Goal: Task Accomplishment & Management: Use online tool/utility

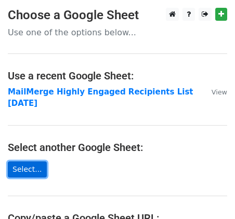
click at [27, 168] on link "Select..." at bounding box center [27, 170] width 39 height 16
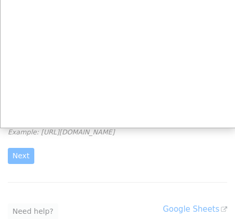
scroll to position [78, 0]
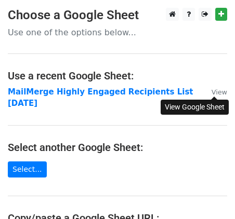
click at [221, 91] on small "View" at bounding box center [219, 92] width 16 height 8
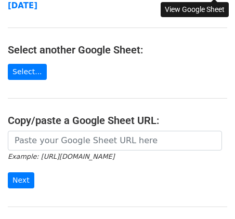
scroll to position [100, 0]
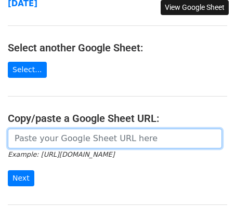
click at [55, 136] on input "url" at bounding box center [115, 139] width 214 height 20
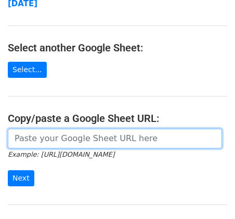
paste input "[URL][DOMAIN_NAME]"
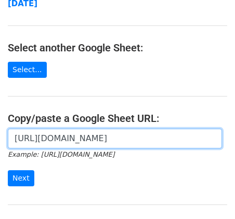
scroll to position [0, 320]
type input "[URL][DOMAIN_NAME]"
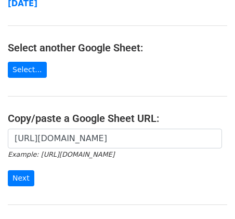
scroll to position [0, 0]
click at [18, 176] on input "Next" at bounding box center [21, 178] width 26 height 16
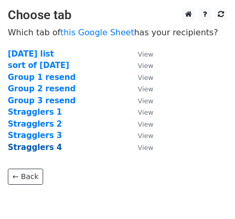
click at [45, 148] on strong "Stragglers 4" at bounding box center [35, 147] width 54 height 9
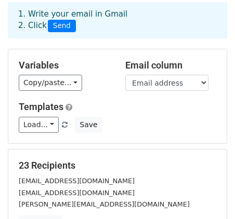
scroll to position [67, 0]
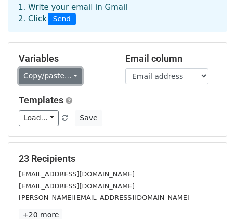
click at [71, 68] on link "Copy/paste..." at bounding box center [50, 76] width 63 height 16
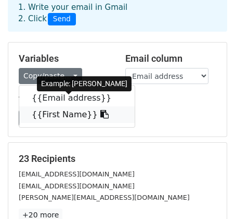
click at [70, 106] on link "{{First Name}}" at bounding box center [76, 114] width 115 height 17
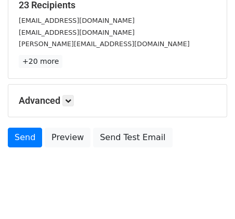
scroll to position [221, 0]
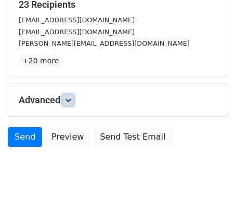
click at [70, 97] on icon at bounding box center [68, 100] width 6 height 6
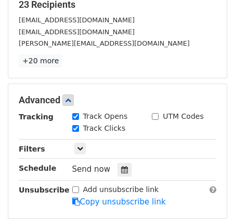
click at [155, 113] on input "UTM Codes" at bounding box center [155, 116] width 7 height 7
checkbox input "true"
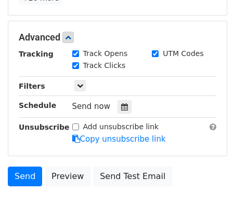
scroll to position [286, 0]
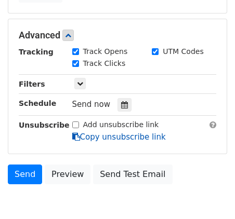
click at [98, 132] on link "Copy unsubscribe link" at bounding box center [118, 136] width 93 height 9
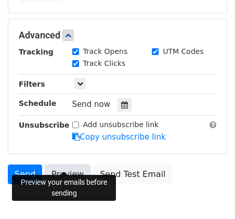
click at [62, 165] on link "Preview" at bounding box center [68, 175] width 46 height 20
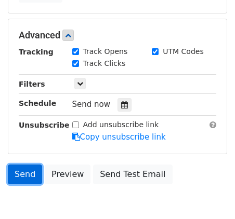
click at [26, 165] on link "Send" at bounding box center [25, 175] width 34 height 20
